Goal: Book appointment/travel/reservation

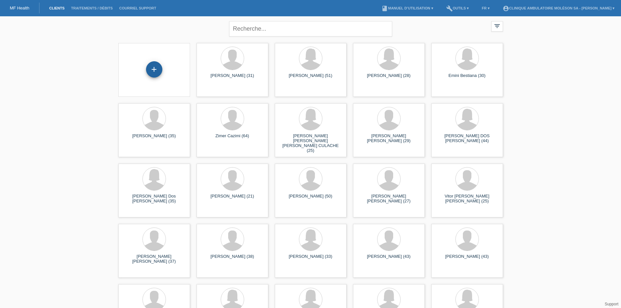
click at [156, 73] on div "+" at bounding box center [154, 69] width 16 height 16
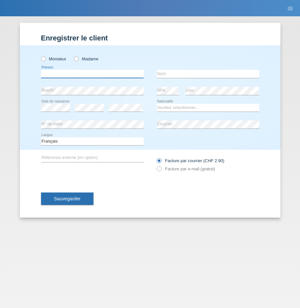
click at [68, 74] on input "text" at bounding box center [92, 74] width 103 height 8
type input "José Manuel"
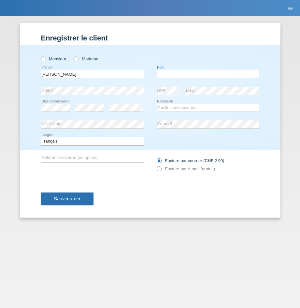
click at [218, 74] on input "text" at bounding box center [208, 74] width 103 height 8
type input "Mestre Costa"
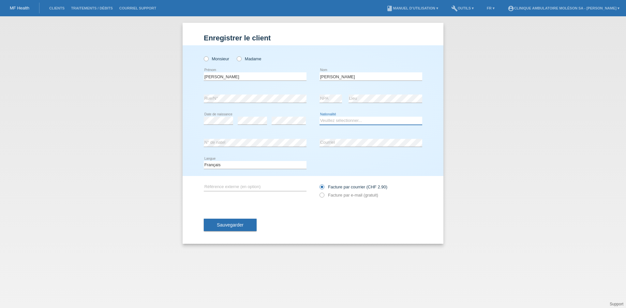
click at [340, 121] on select "Veuillez sélectionner... Suisse Allemagne Autriche Liechtenstein ------------ A…" at bounding box center [370, 121] width 103 height 8
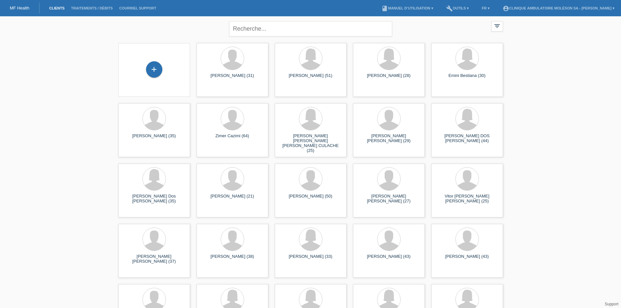
click at [274, 37] on div "close" at bounding box center [310, 27] width 163 height 23
click at [272, 28] on input "text" at bounding box center [310, 28] width 163 height 15
type input "mestre"
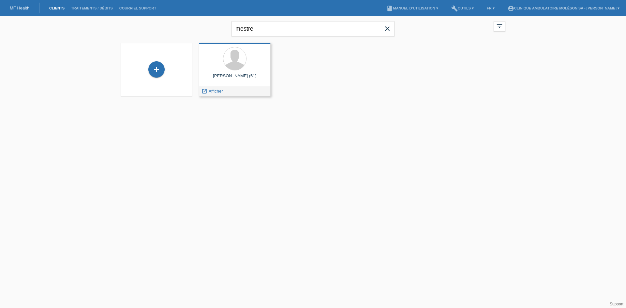
click at [254, 66] on div at bounding box center [234, 59] width 61 height 24
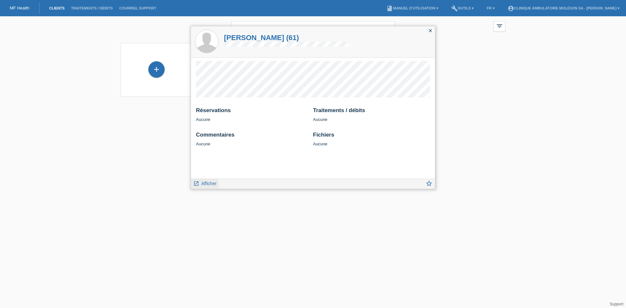
click at [211, 183] on span "Afficher" at bounding box center [208, 183] width 15 height 5
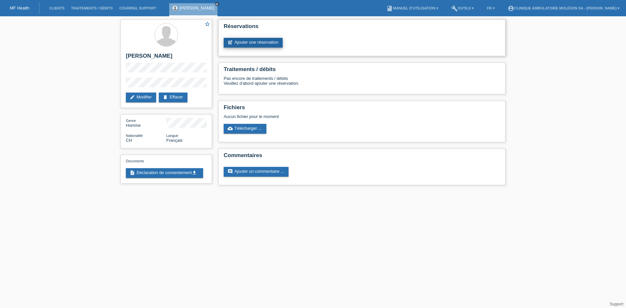
click at [257, 39] on link "post_add Ajouter une réservation" at bounding box center [253, 43] width 59 height 10
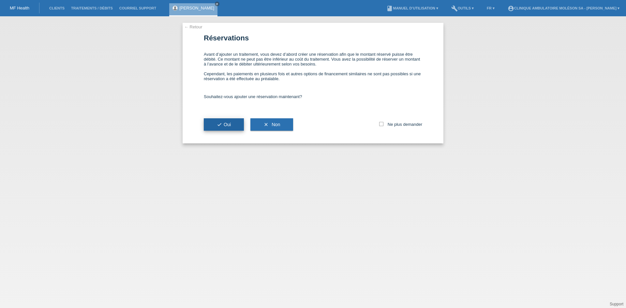
click at [242, 125] on button "check Oui" at bounding box center [224, 124] width 40 height 12
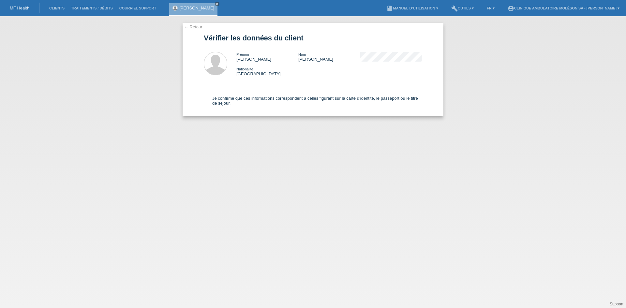
click at [207, 97] on icon at bounding box center [206, 98] width 4 height 4
click at [207, 97] on input "Je confirme que ces informations correspondent à celles figurant sur la carte d…" at bounding box center [206, 98] width 4 height 4
checkbox input "true"
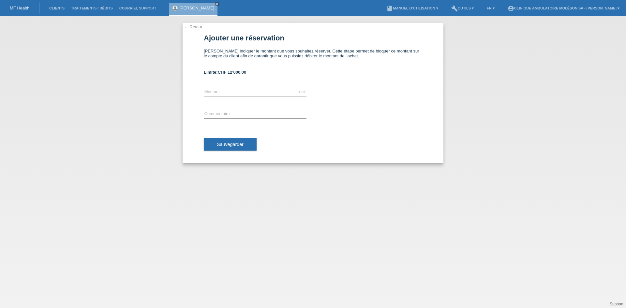
click at [202, 26] on link "← Retour" at bounding box center [193, 26] width 18 height 5
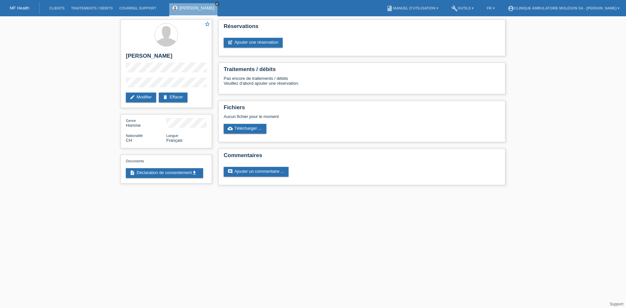
click at [219, 4] on icon "close" at bounding box center [216, 3] width 3 height 3
